Goal: Transaction & Acquisition: Purchase product/service

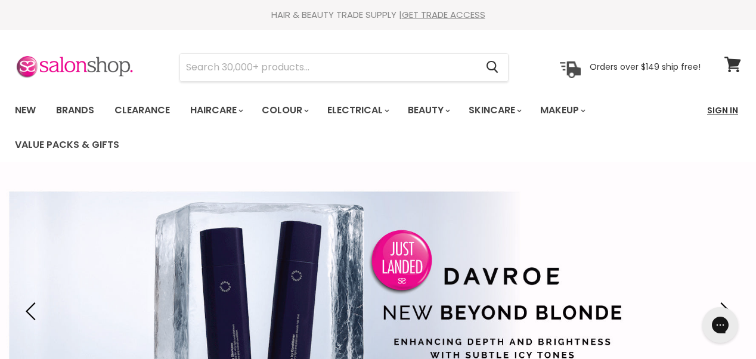
click at [713, 108] on link "Sign In" at bounding box center [722, 110] width 45 height 25
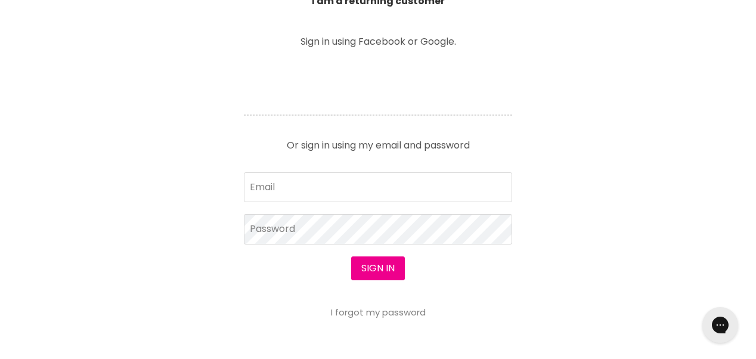
scroll to position [472, 0]
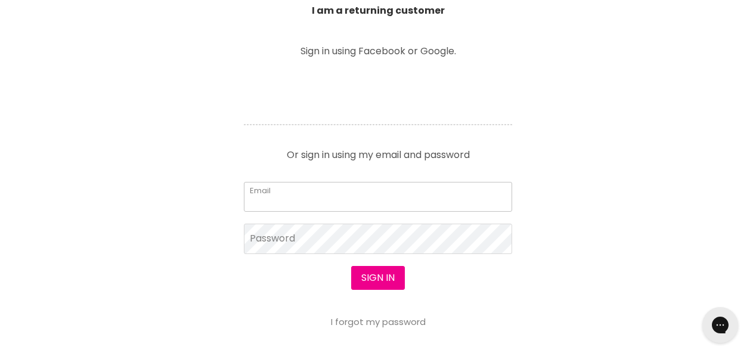
click at [386, 200] on input "Email" at bounding box center [378, 197] width 268 height 30
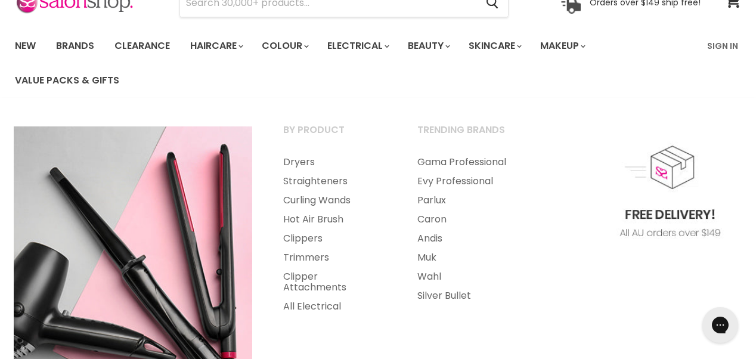
scroll to position [97, 0]
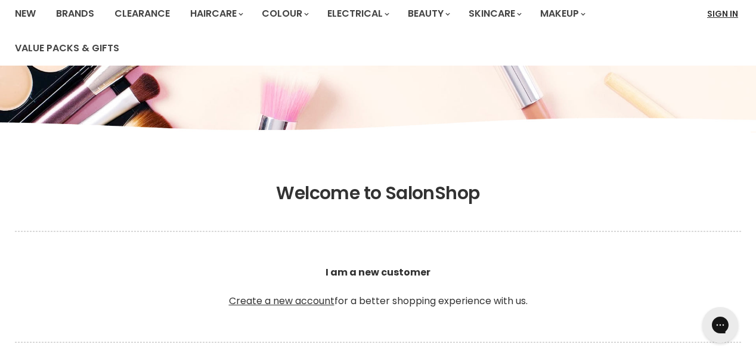
click at [716, 13] on link "Sign In" at bounding box center [722, 13] width 45 height 25
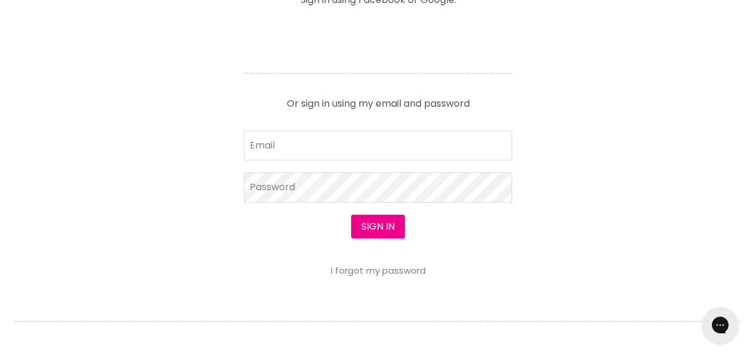
scroll to position [523, 0]
click at [407, 156] on input "Email" at bounding box center [378, 145] width 268 height 30
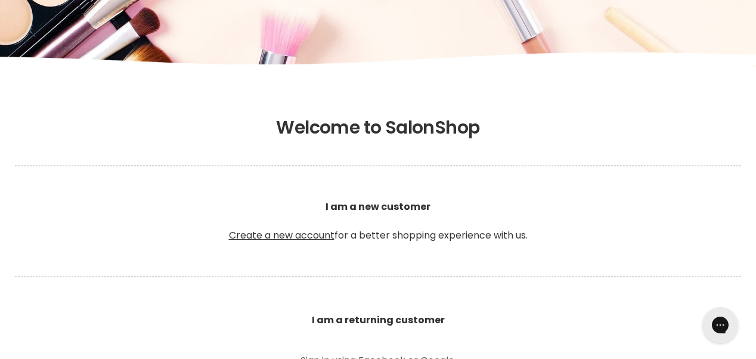
scroll to position [152, 0]
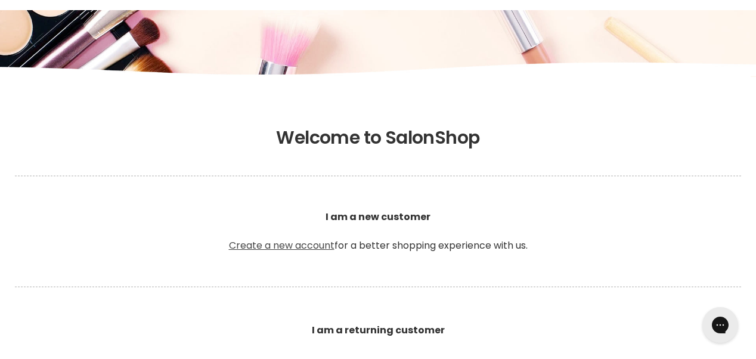
click at [306, 244] on link "Create a new account" at bounding box center [282, 245] width 106 height 14
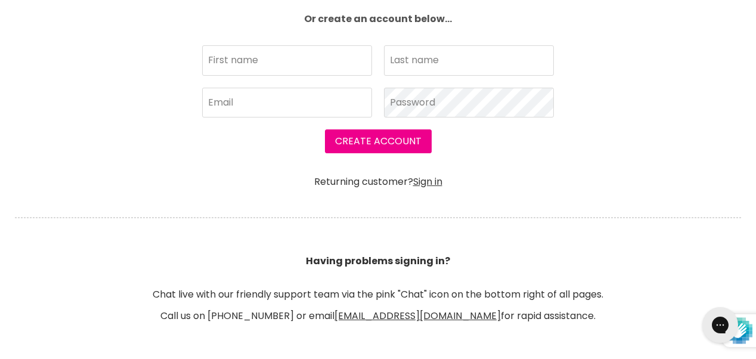
scroll to position [457, 0]
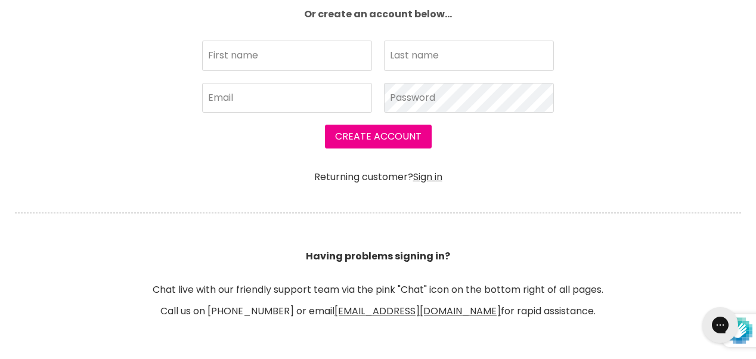
click at [643, 181] on section "Join SalonShop and save! Create an account using Facebook or Google. Or create …" at bounding box center [378, 85] width 756 height 620
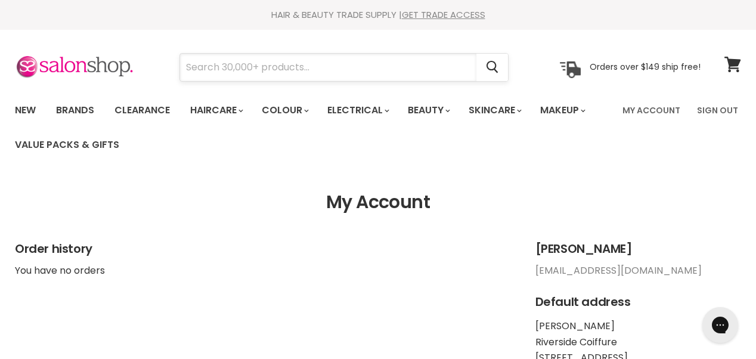
click at [330, 59] on input "Search" at bounding box center [328, 67] width 296 height 27
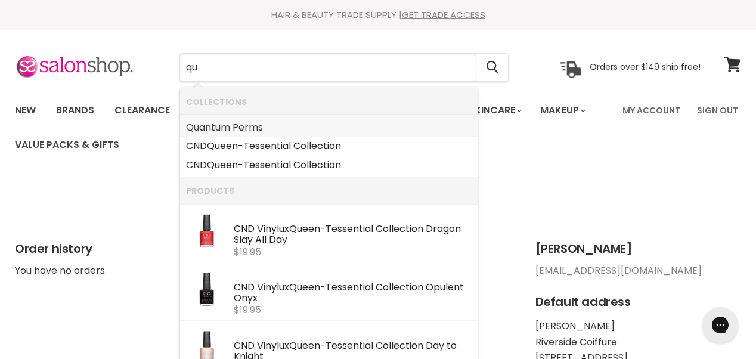
type input "qua"
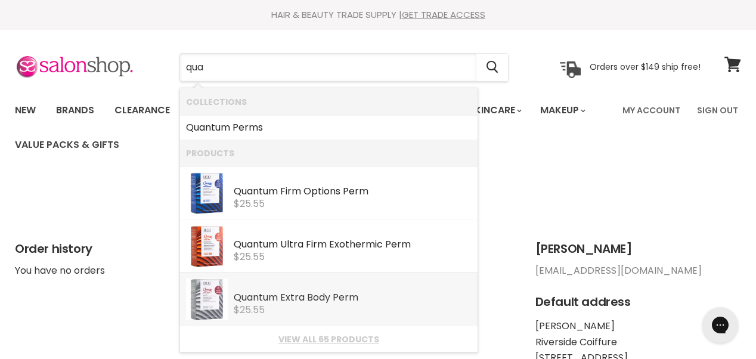
click at [292, 303] on div "Qua ntum Extra Body Perm" at bounding box center [353, 298] width 238 height 13
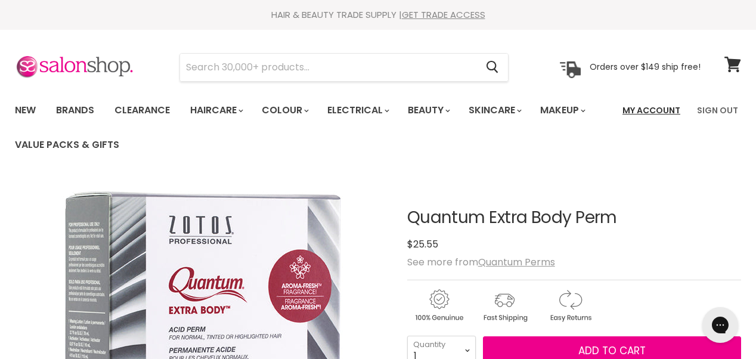
click at [663, 112] on link "My Account" at bounding box center [651, 110] width 72 height 25
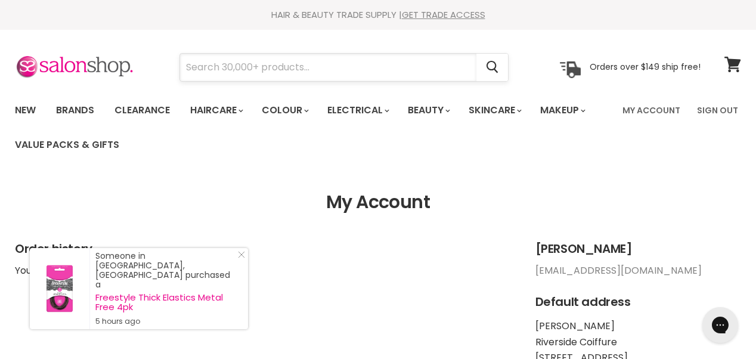
click at [256, 60] on input "Search" at bounding box center [328, 67] width 296 height 27
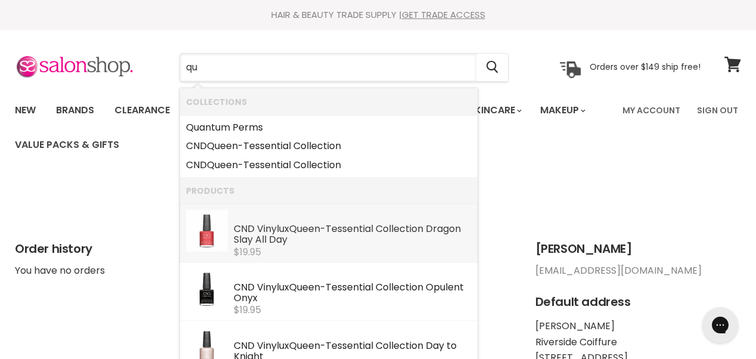
type input "qua"
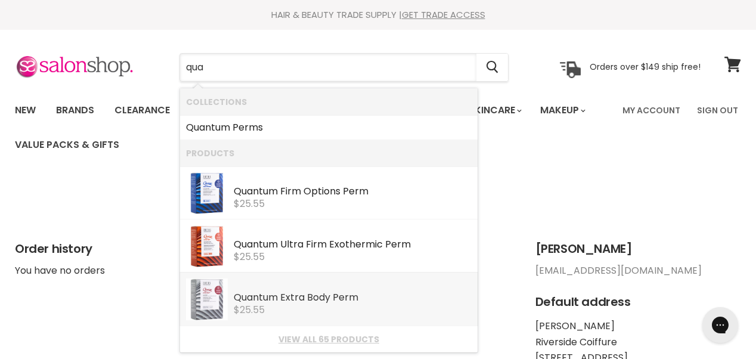
click at [312, 306] on div "$25.55" at bounding box center [353, 310] width 238 height 11
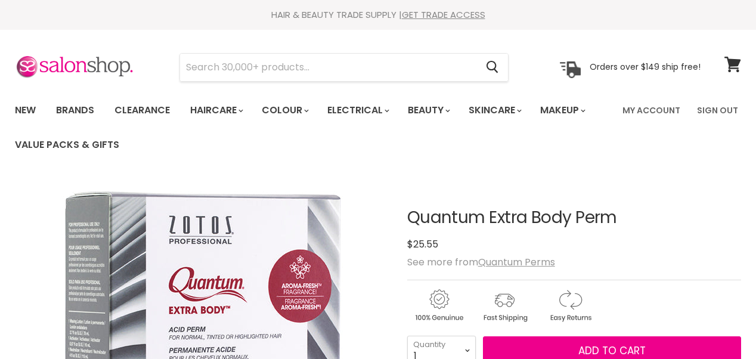
scroll to position [166, 0]
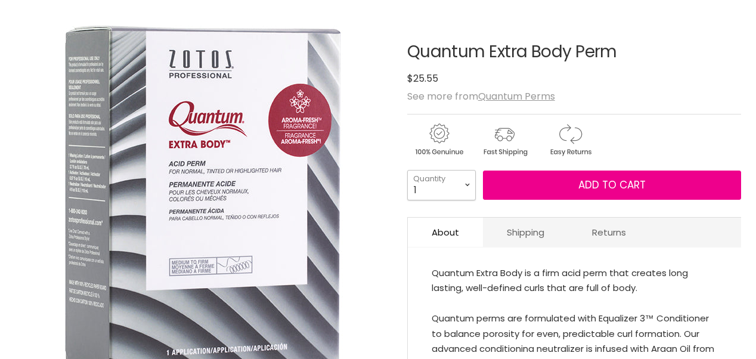
click at [469, 185] on select "1 2 3 4 5 6 7 8 9 10+" at bounding box center [441, 185] width 69 height 30
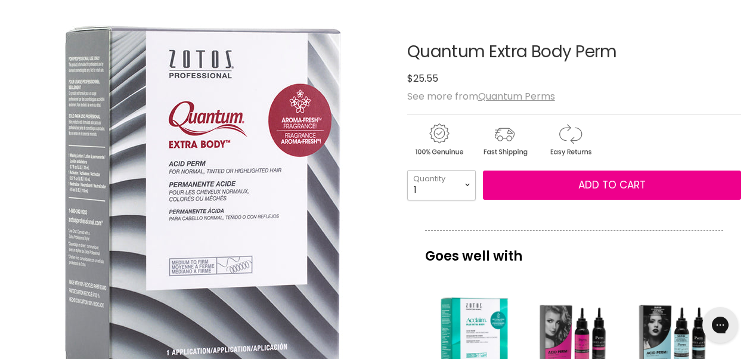
scroll to position [0, 0]
select select "2"
type input "2"
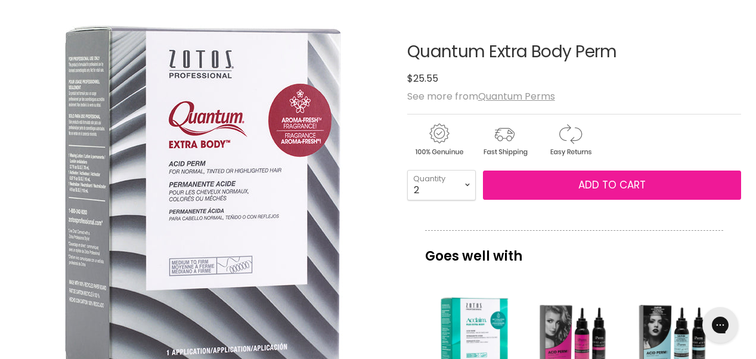
click at [588, 187] on span "Add to cart" at bounding box center [611, 185] width 67 height 14
click at [597, 184] on span "Add to cart" at bounding box center [611, 185] width 67 height 14
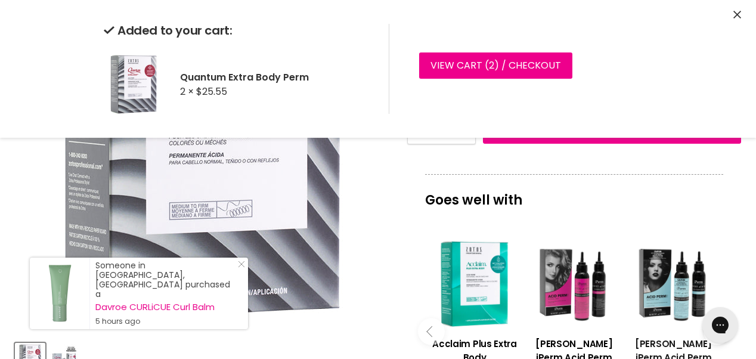
scroll to position [219, 0]
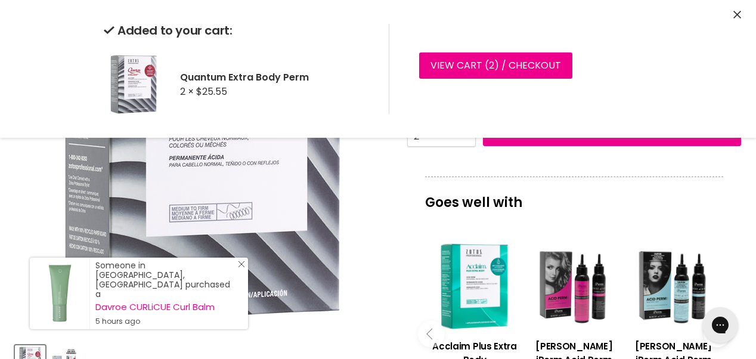
click at [243, 268] on icon "Close Icon" at bounding box center [241, 263] width 7 height 7
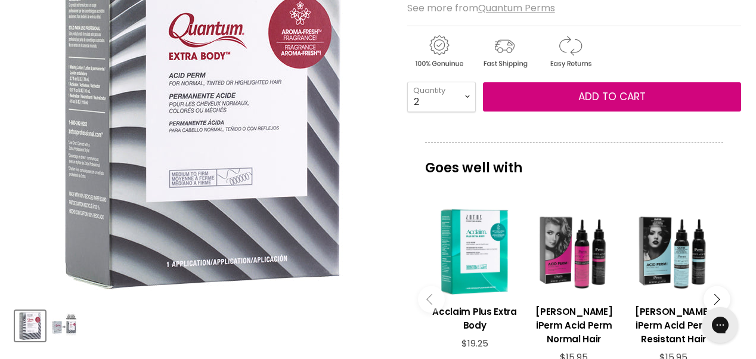
scroll to position [0, 0]
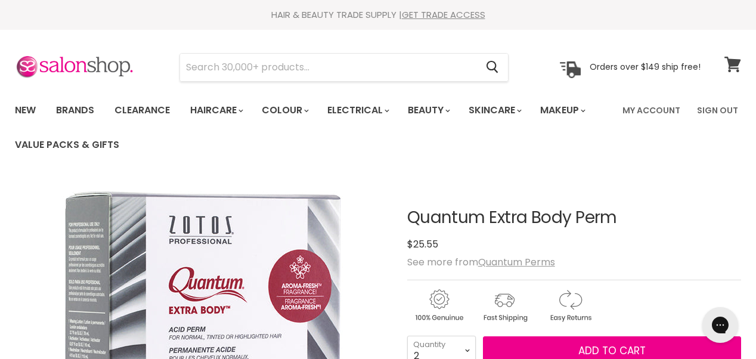
click at [735, 58] on span at bounding box center [740, 57] width 13 height 13
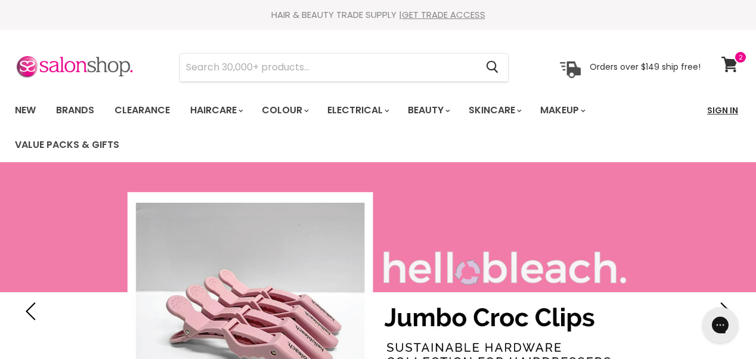
click at [716, 112] on link "Sign In" at bounding box center [722, 110] width 45 height 25
click at [731, 60] on icon at bounding box center [729, 64] width 16 height 15
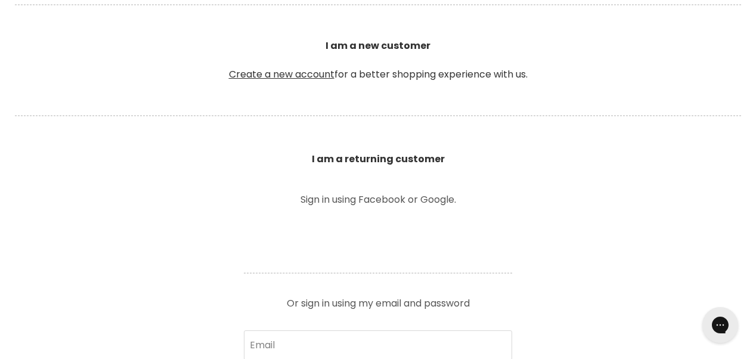
click at [623, 252] on section "Welcome to SalonShop I am a new customer Create a new account for a better shop…" at bounding box center [378, 305] width 756 height 735
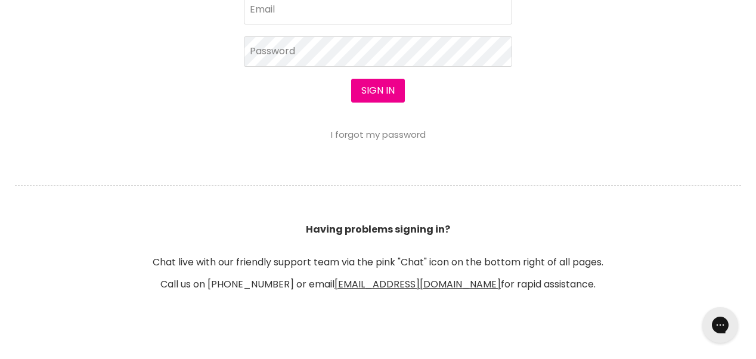
scroll to position [663, 0]
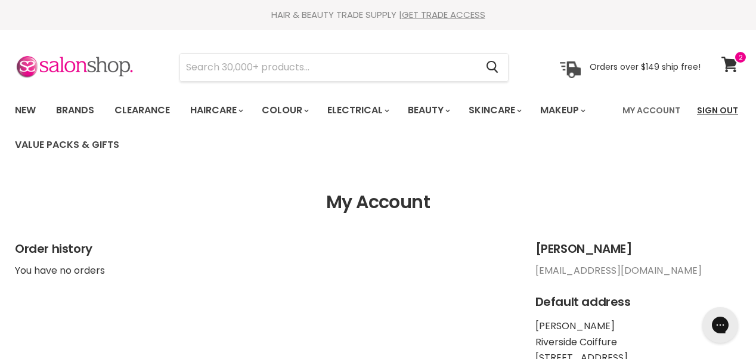
click at [710, 110] on link "Sign Out" at bounding box center [717, 110] width 55 height 25
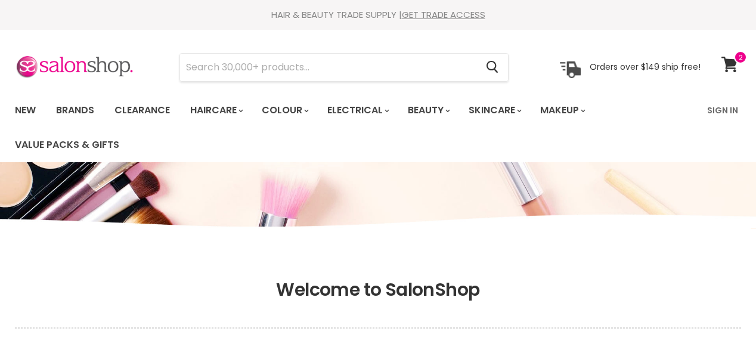
click at [693, 151] on ul "New Brands Clearance Haircare" at bounding box center [353, 127] width 694 height 69
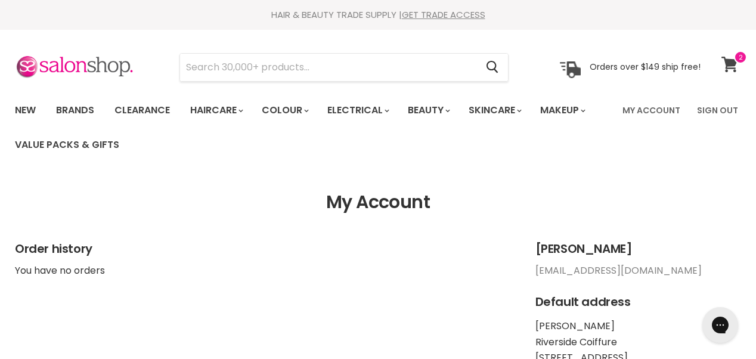
click at [733, 64] on icon at bounding box center [729, 64] width 16 height 15
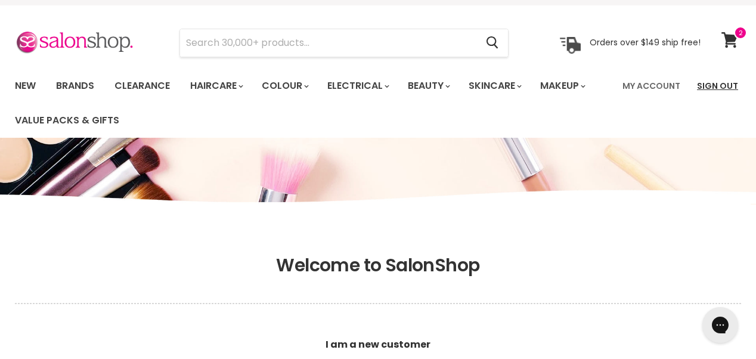
click at [717, 85] on link "Sign Out" at bounding box center [717, 85] width 55 height 25
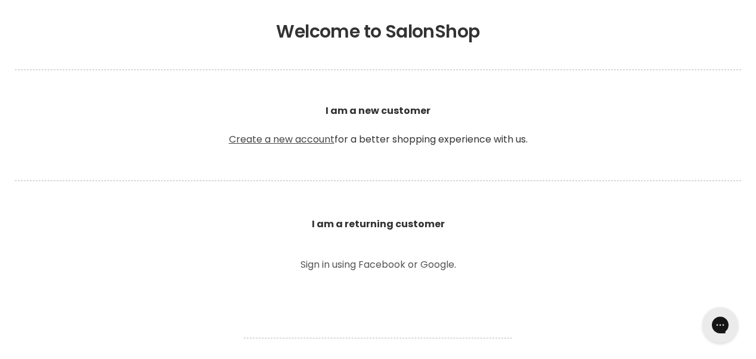
click at [260, 141] on link "Create a new account" at bounding box center [282, 139] width 106 height 14
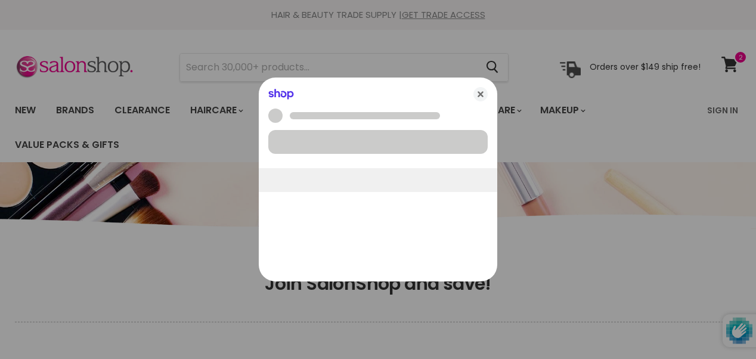
click at [728, 61] on div at bounding box center [378, 179] width 756 height 359
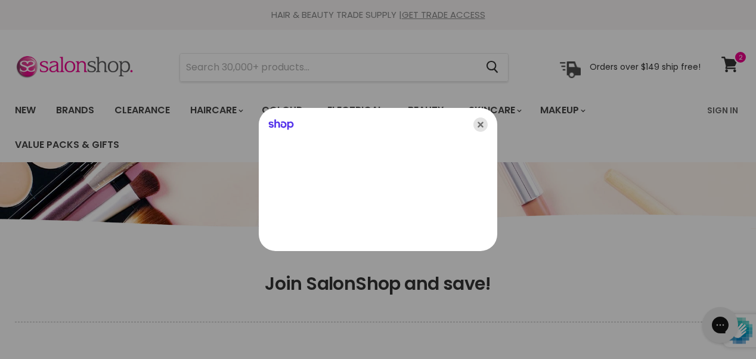
click at [480, 125] on icon "Close" at bounding box center [480, 124] width 14 height 14
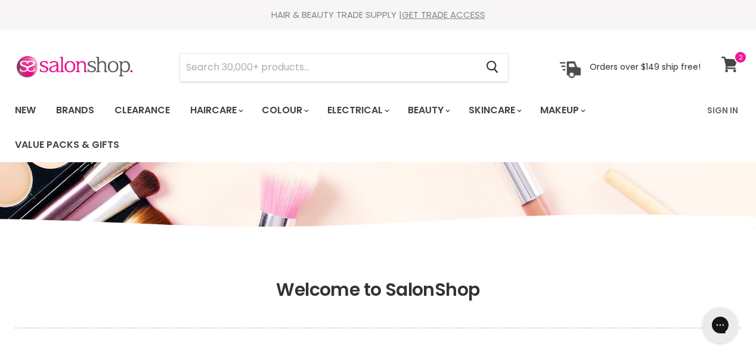
click at [726, 64] on icon at bounding box center [729, 64] width 16 height 15
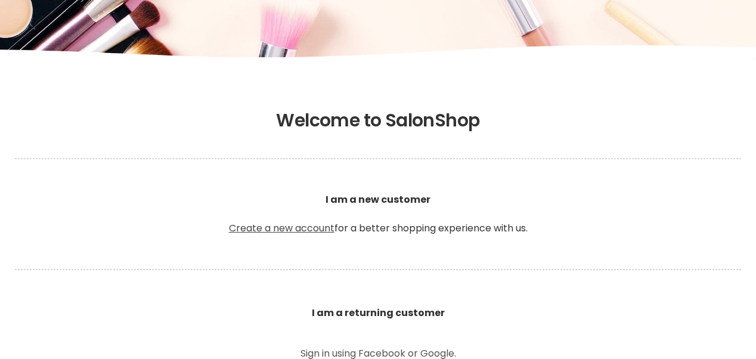
scroll to position [169, 0]
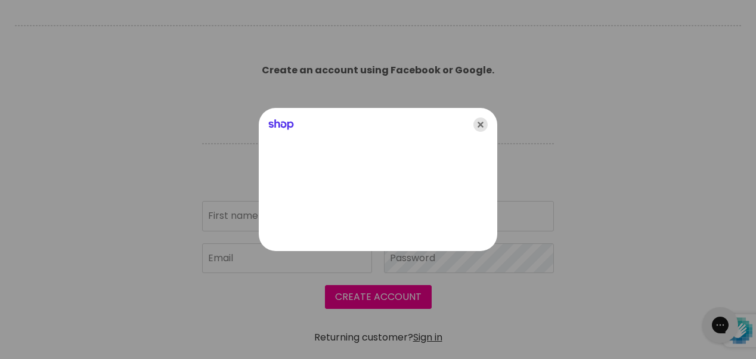
click at [481, 125] on icon "Close" at bounding box center [480, 124] width 14 height 14
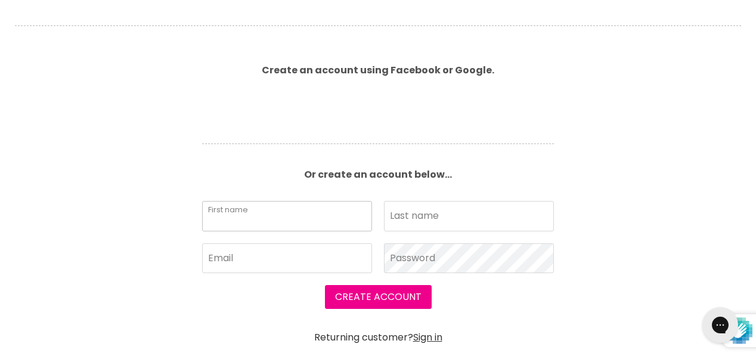
click at [327, 220] on input "First name" at bounding box center [287, 216] width 170 height 30
type input "Lacey"
type input "Pho"
type input "loanne_pho@yahoo.com.au"
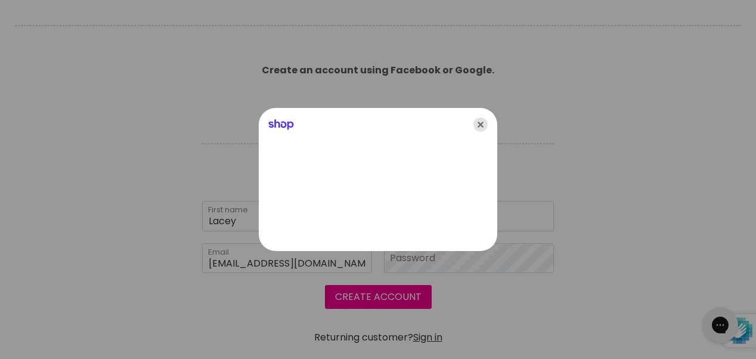
click at [480, 125] on icon "Close" at bounding box center [480, 124] width 14 height 14
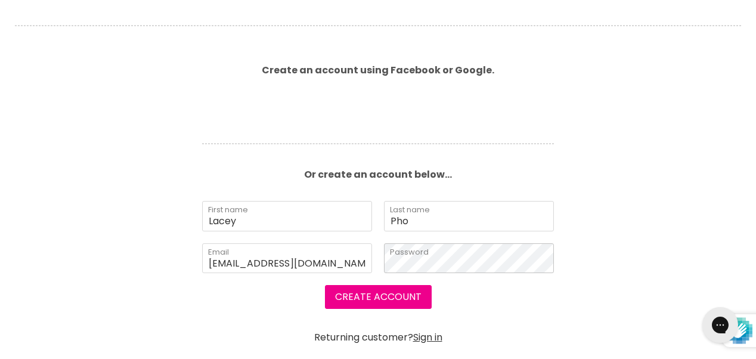
click at [370, 269] on div "Lacey First name Pho Last name loanne_pho@yahoo.com.au Email Password" at bounding box center [378, 243] width 364 height 84
click at [389, 304] on button "Create Account" at bounding box center [378, 297] width 107 height 24
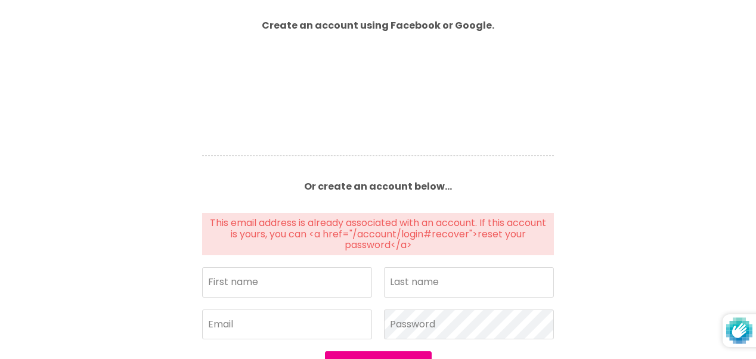
scroll to position [341, 0]
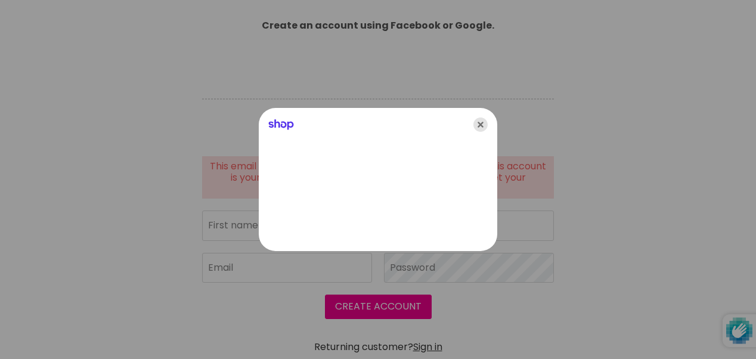
click at [482, 124] on icon "Close" at bounding box center [480, 124] width 14 height 14
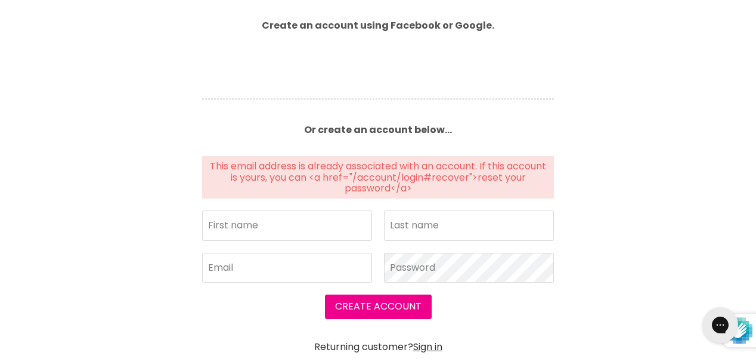
scroll to position [0, 0]
click at [433, 345] on link "Sign in" at bounding box center [427, 347] width 29 height 14
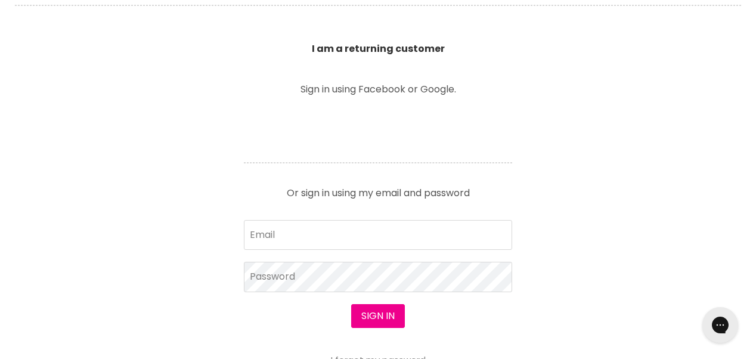
scroll to position [435, 0]
click at [413, 236] on input "Email" at bounding box center [378, 234] width 268 height 30
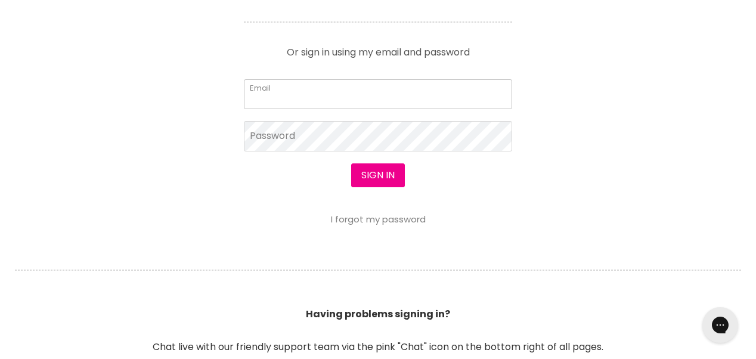
scroll to position [576, 0]
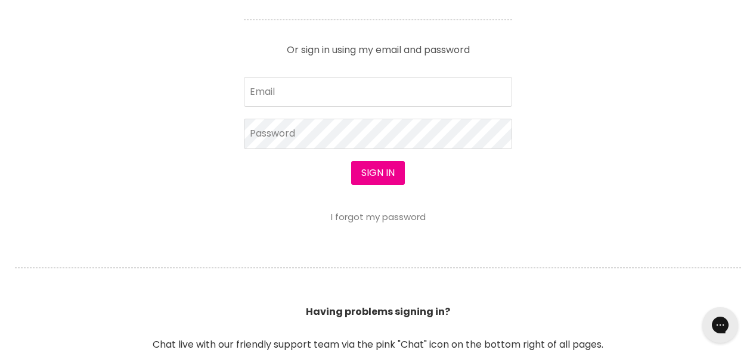
click at [376, 216] on link "I forgot my password" at bounding box center [378, 216] width 95 height 13
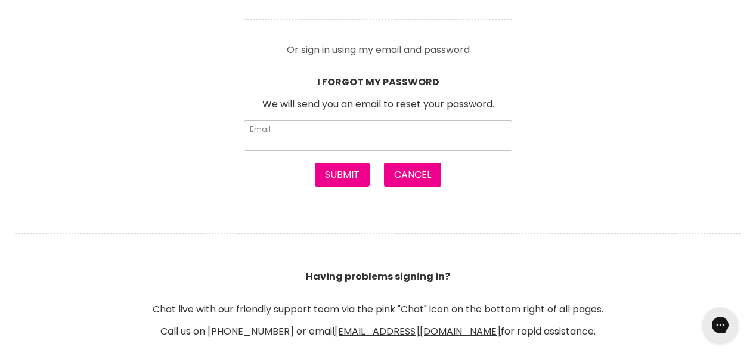
click at [373, 133] on input "Email" at bounding box center [378, 135] width 268 height 30
type input "loanne_pho@yahoo.com.au"
click at [355, 171] on button "Submit" at bounding box center [342, 175] width 55 height 24
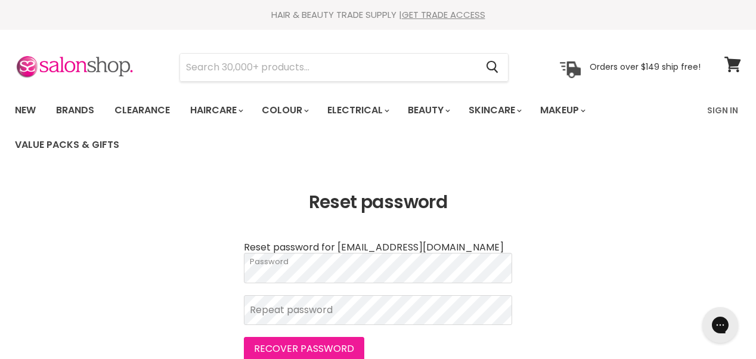
click at [334, 346] on button "Recover password" at bounding box center [304, 349] width 120 height 24
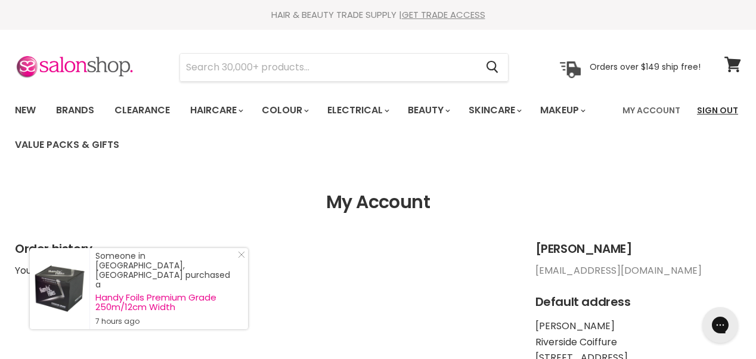
click at [724, 103] on link "Sign Out" at bounding box center [717, 110] width 55 height 25
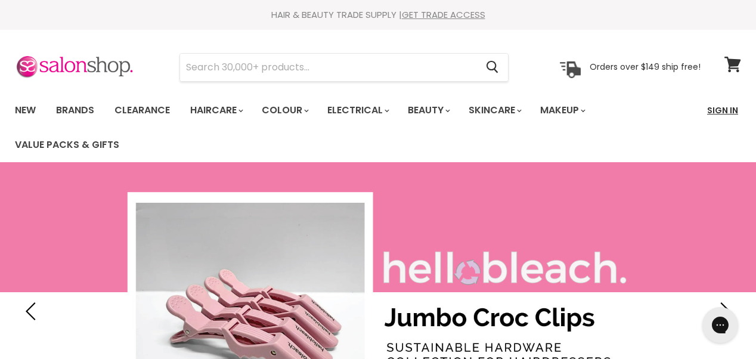
click at [724, 113] on link "Sign In" at bounding box center [722, 110] width 45 height 25
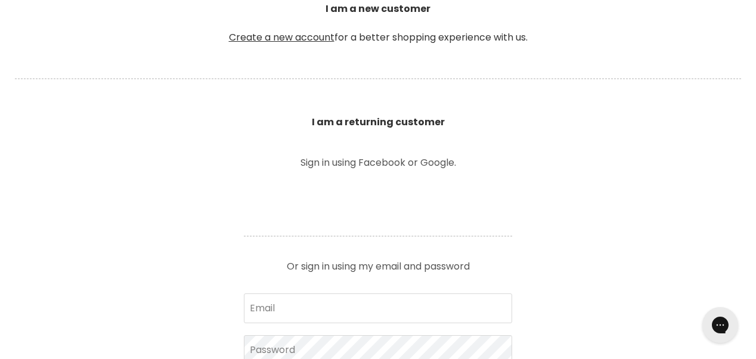
scroll to position [379, 0]
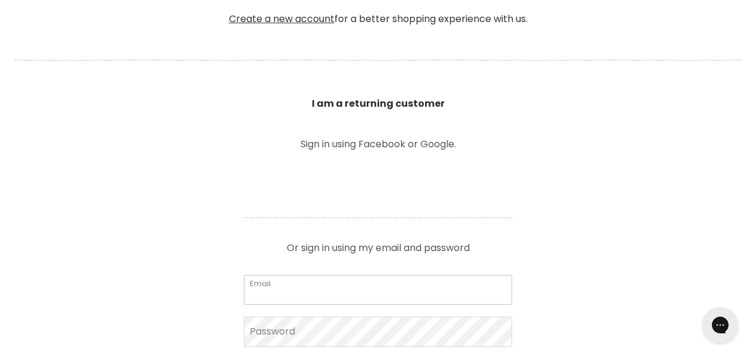
click at [377, 288] on input "Email" at bounding box center [378, 290] width 268 height 30
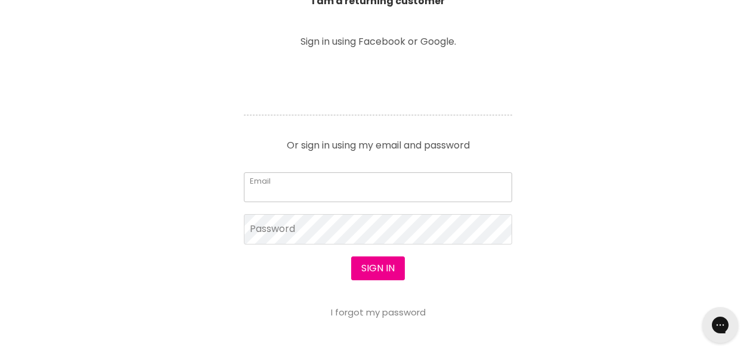
scroll to position [482, 0]
click at [379, 196] on input "Email" at bounding box center [378, 187] width 268 height 30
type input "[EMAIL_ADDRESS][DOMAIN_NAME]"
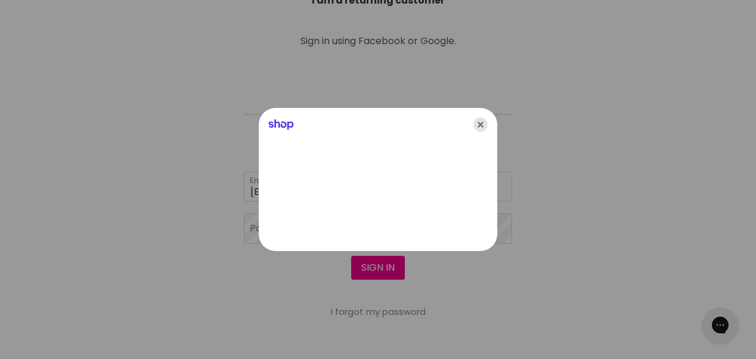
click at [481, 124] on icon "Close" at bounding box center [480, 124] width 14 height 14
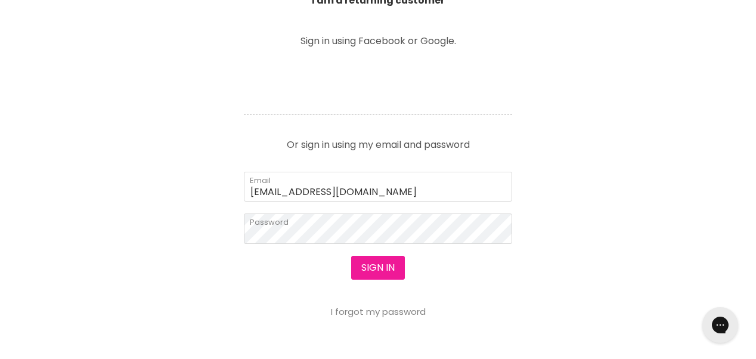
click at [377, 266] on button "Sign in" at bounding box center [378, 268] width 54 height 24
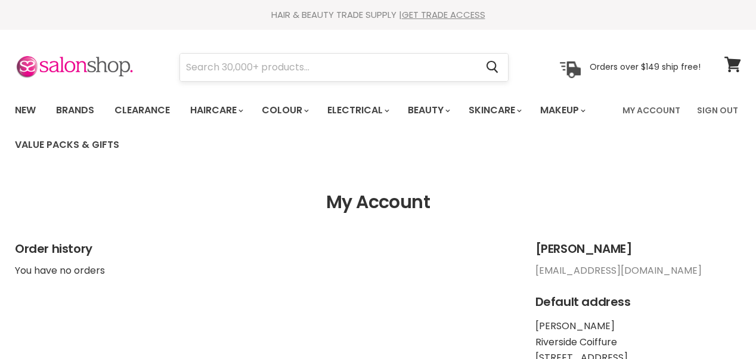
click at [448, 69] on input "Search" at bounding box center [328, 67] width 296 height 27
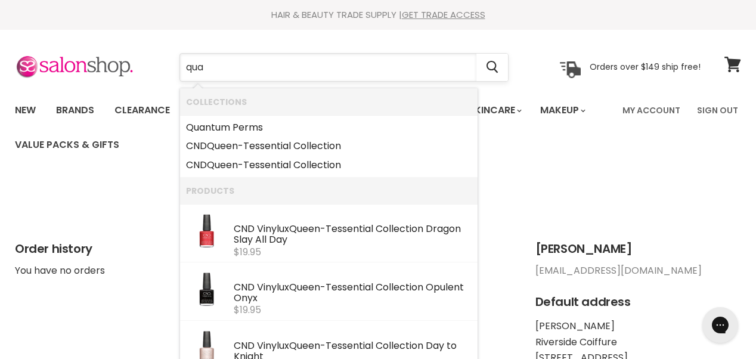
type input "quan"
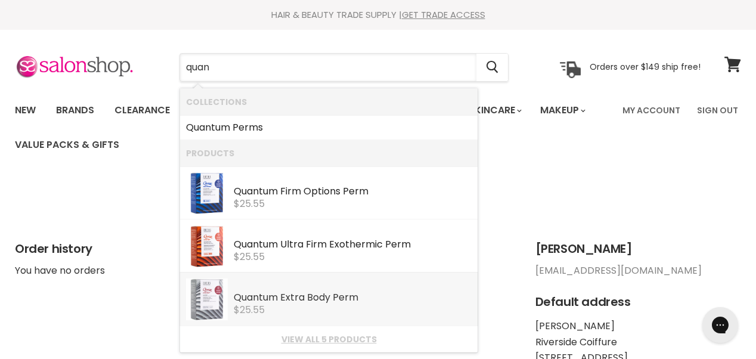
click at [240, 306] on span "$25.55" at bounding box center [249, 310] width 31 height 14
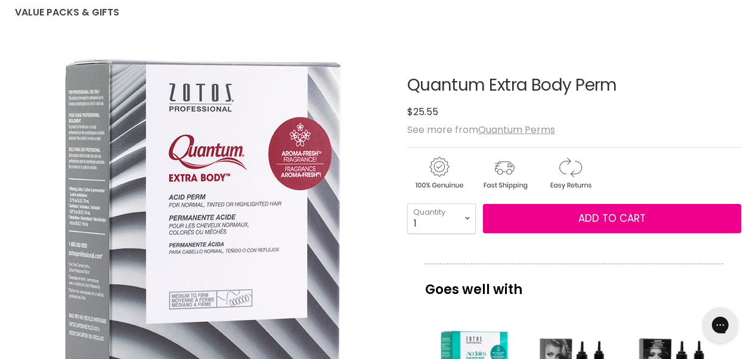
scroll to position [131, 0]
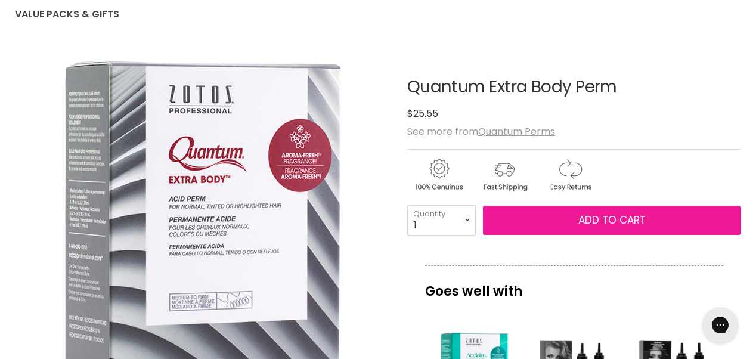
click at [609, 222] on span "Add to cart" at bounding box center [611, 220] width 67 height 14
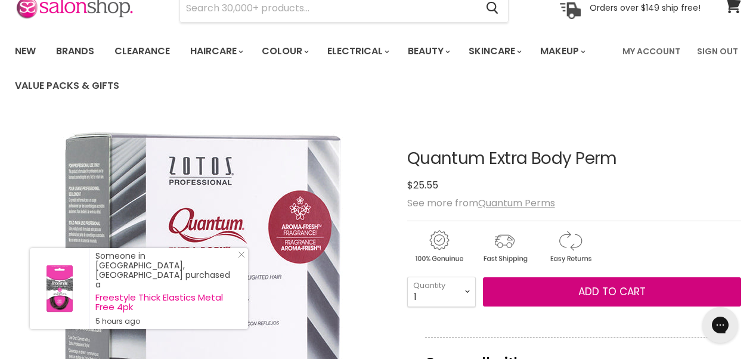
scroll to position [64, 0]
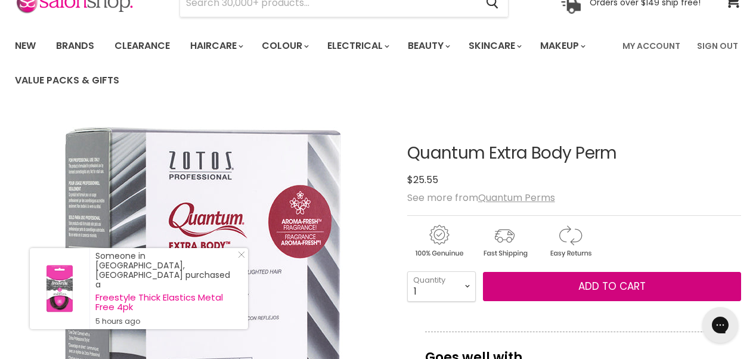
click at [606, 286] on span "Add to cart" at bounding box center [611, 286] width 67 height 14
